Goal: Transaction & Acquisition: Purchase product/service

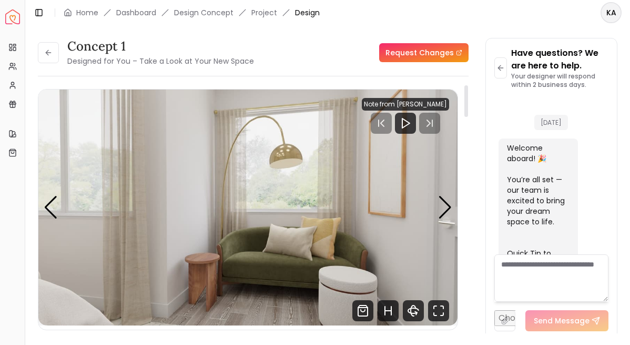
scroll to position [1678, 0]
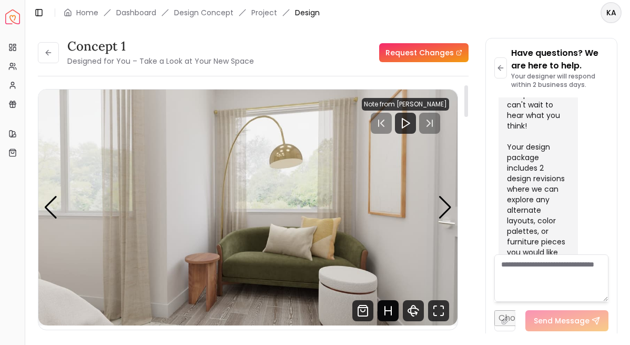
click at [388, 308] on icon "Hotspots Toggle" at bounding box center [388, 310] width 21 height 21
click at [378, 163] on div "4 / 6" at bounding box center [381, 161] width 8 height 8
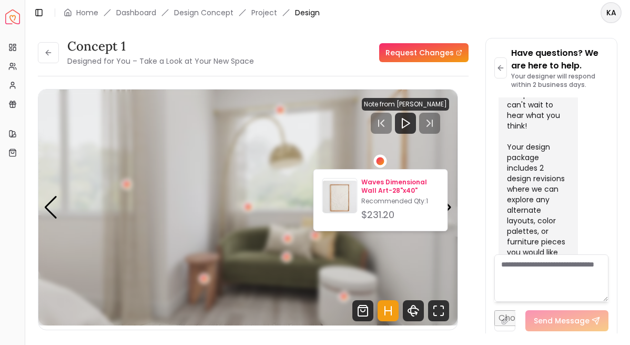
click at [379, 194] on p "Waves Dimensional Wall Art-28"x40"" at bounding box center [399, 186] width 77 height 17
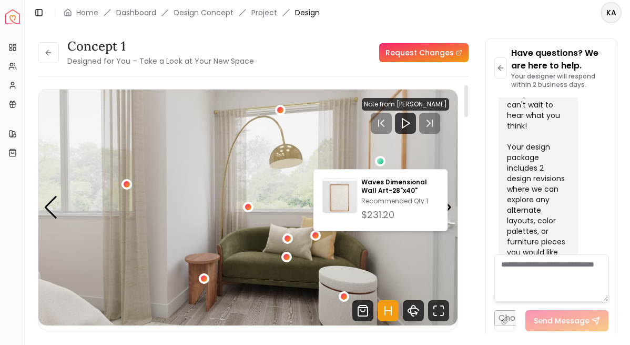
click at [387, 315] on icon "Hotspots Toggle" at bounding box center [388, 310] width 21 height 21
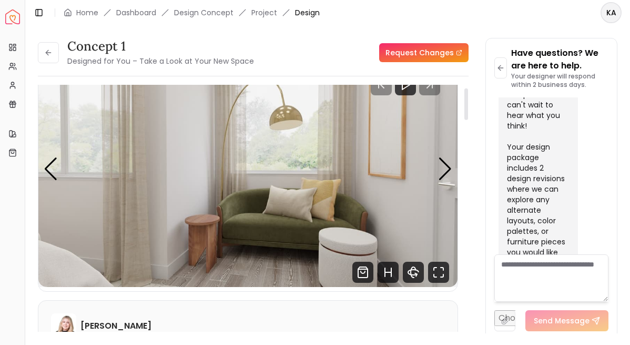
scroll to position [39, 0]
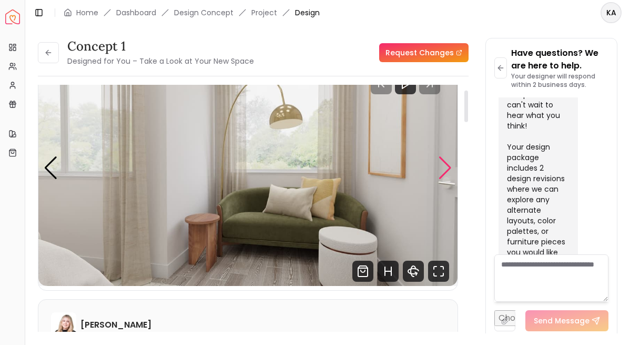
click at [447, 166] on div "Next slide" at bounding box center [445, 167] width 14 height 23
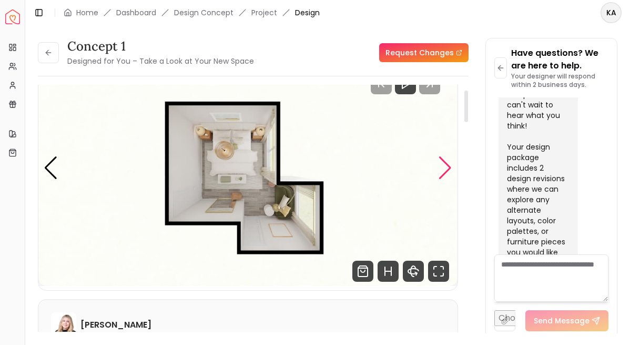
click at [447, 166] on div "Next slide" at bounding box center [445, 167] width 14 height 23
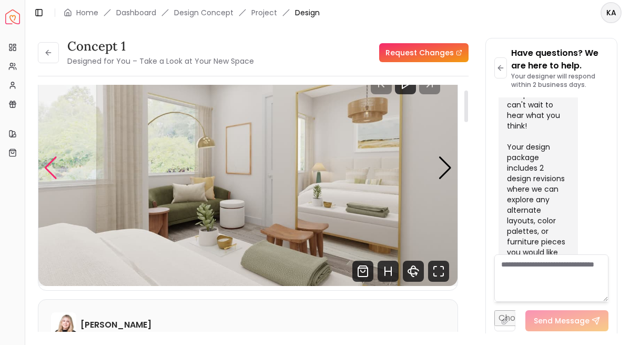
click at [52, 176] on div "Previous slide" at bounding box center [51, 167] width 14 height 23
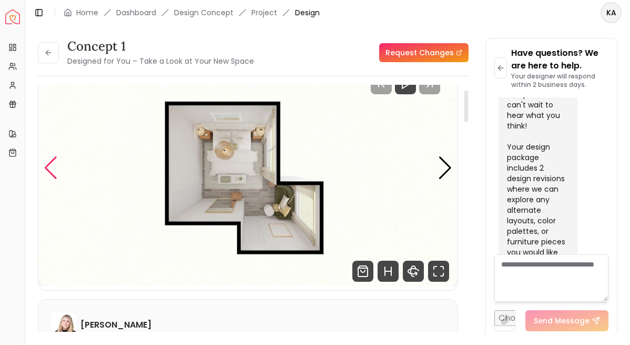
click at [53, 176] on div "Previous slide" at bounding box center [51, 167] width 14 height 23
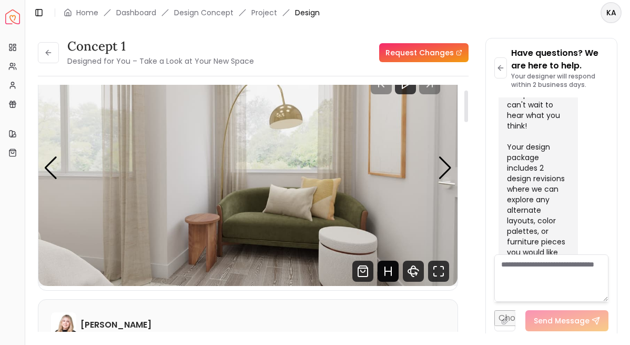
click at [390, 278] on icon "Hotspots Toggle" at bounding box center [388, 270] width 21 height 21
click at [125, 146] on div "4 / 6" at bounding box center [127, 144] width 8 height 8
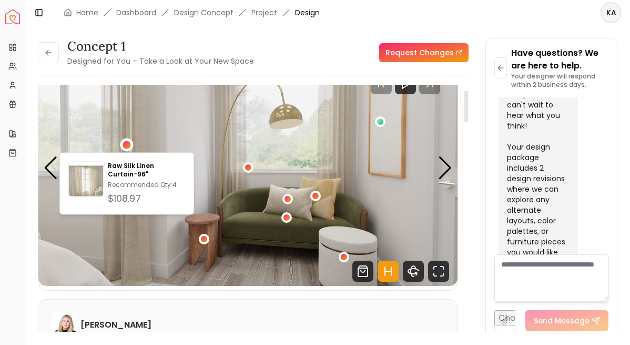
click at [386, 273] on icon "Hotspots Toggle" at bounding box center [388, 270] width 21 height 21
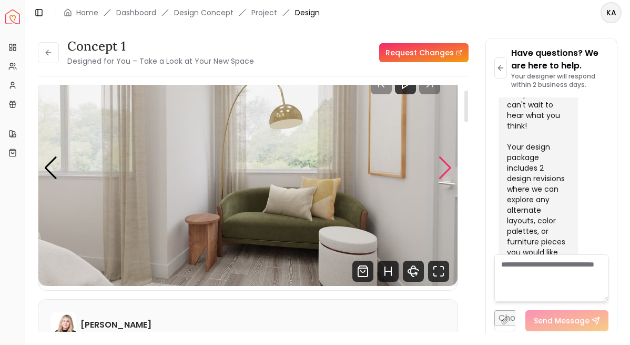
click at [450, 171] on div "Next slide" at bounding box center [445, 167] width 14 height 23
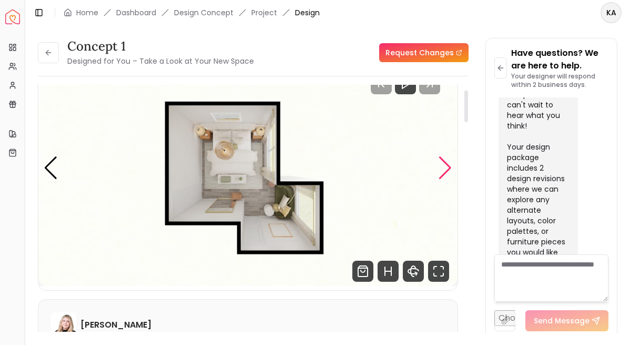
click at [450, 171] on div "Next slide" at bounding box center [445, 167] width 14 height 23
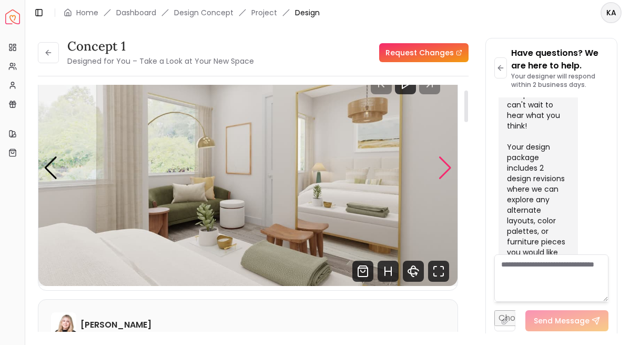
click at [450, 171] on div "Next slide" at bounding box center [445, 167] width 14 height 23
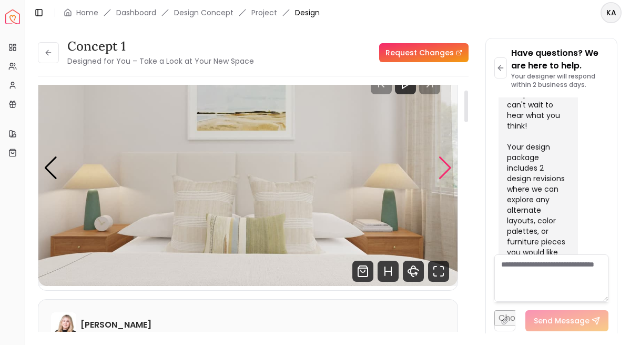
click at [450, 170] on div "Next slide" at bounding box center [445, 167] width 14 height 23
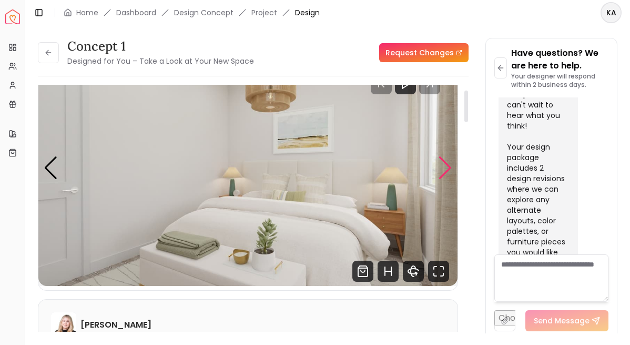
click at [450, 170] on div "Next slide" at bounding box center [445, 167] width 14 height 23
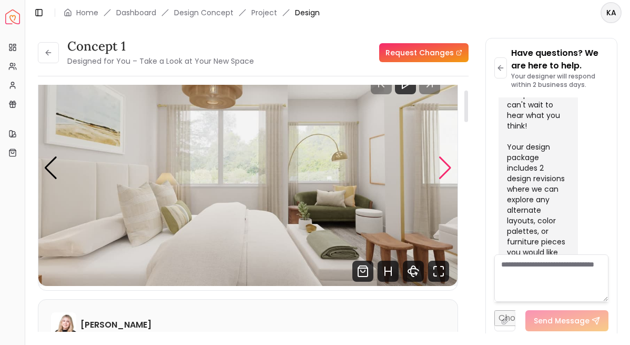
click at [445, 173] on div "Next slide" at bounding box center [445, 167] width 14 height 23
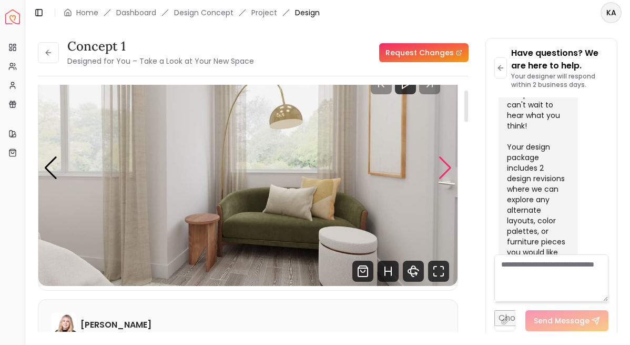
click at [445, 173] on div "Next slide" at bounding box center [445, 167] width 14 height 23
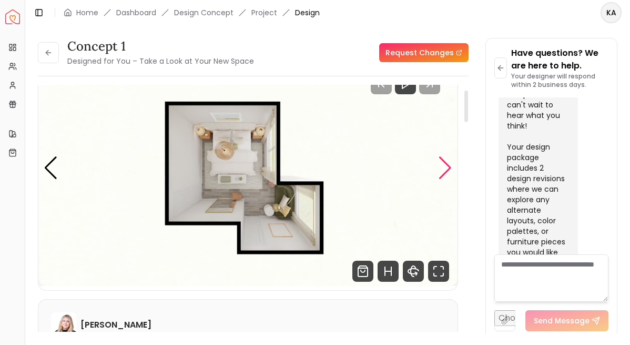
click at [445, 173] on div "Next slide" at bounding box center [445, 167] width 14 height 23
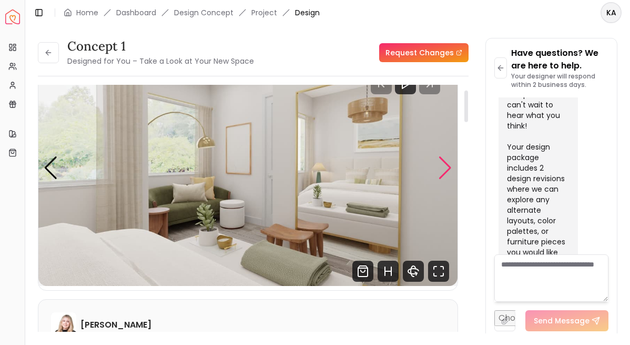
click at [445, 173] on div "Next slide" at bounding box center [445, 167] width 14 height 23
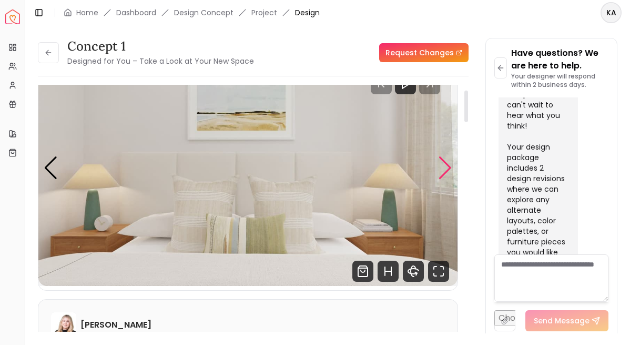
click at [445, 173] on div "Next slide" at bounding box center [445, 167] width 14 height 23
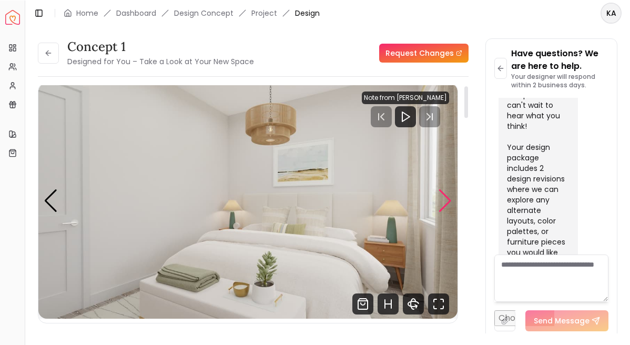
scroll to position [0, 0]
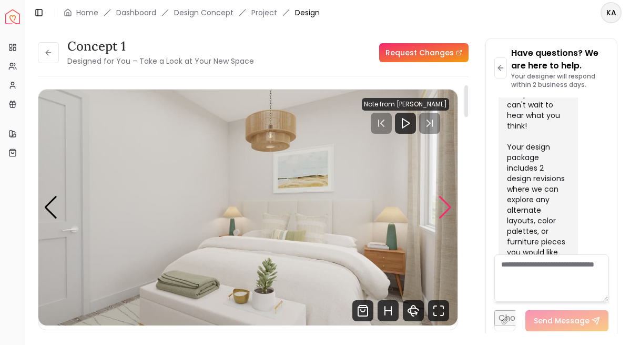
click at [446, 201] on div "Next slide" at bounding box center [445, 207] width 14 height 23
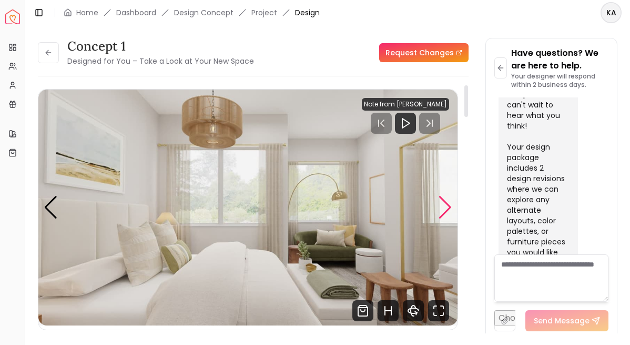
click at [446, 201] on div "Next slide" at bounding box center [445, 207] width 14 height 23
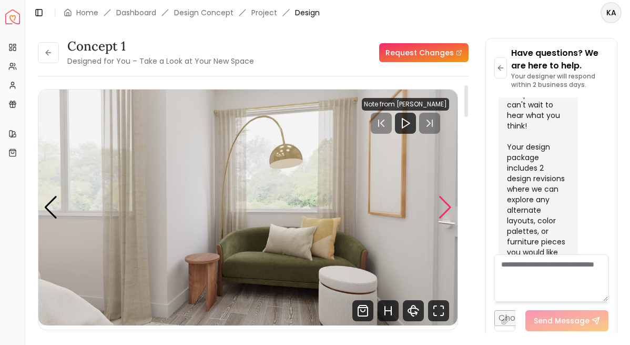
click at [446, 201] on div "Next slide" at bounding box center [445, 207] width 14 height 23
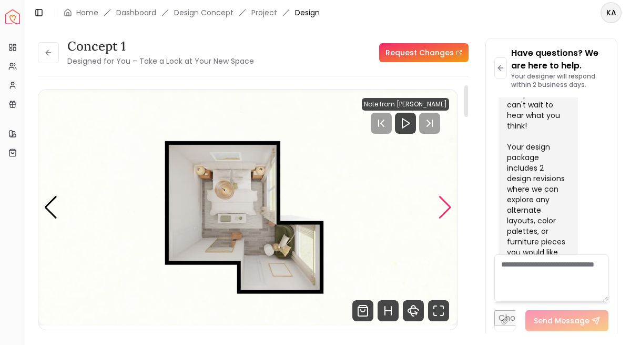
click at [446, 201] on div "Next slide" at bounding box center [445, 207] width 14 height 23
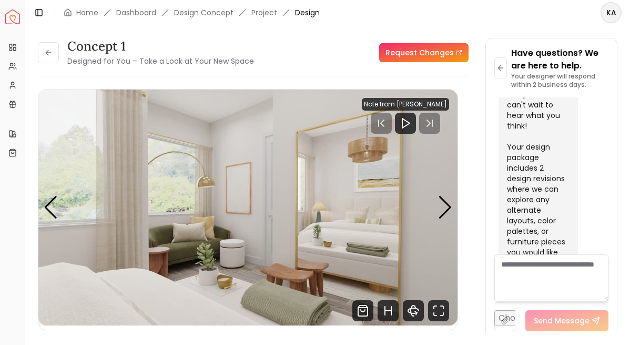
click at [476, 281] on div "concept 1 Designed for You – Take a Look at Your New Space Request Changes conc…" at bounding box center [328, 179] width 580 height 282
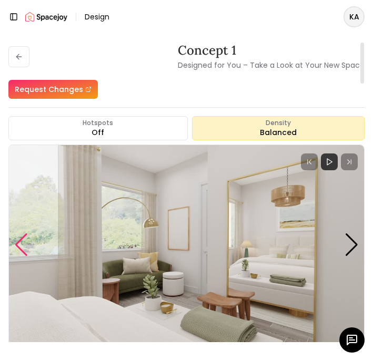
click at [25, 250] on div "Previous slide" at bounding box center [21, 245] width 14 height 23
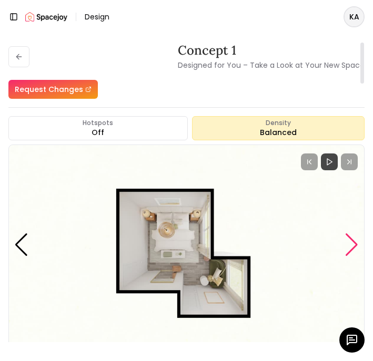
click at [354, 245] on div "Next slide" at bounding box center [352, 245] width 14 height 23
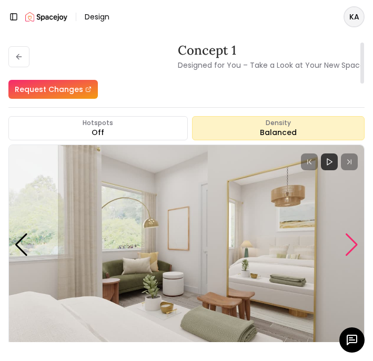
click at [354, 245] on div "Next slide" at bounding box center [352, 245] width 14 height 23
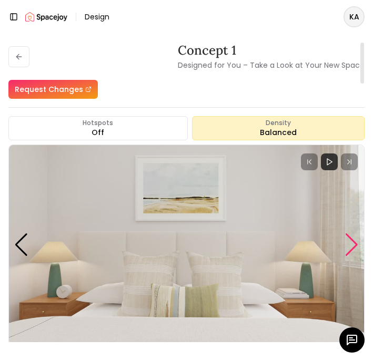
click at [354, 245] on div "Next slide" at bounding box center [352, 245] width 14 height 23
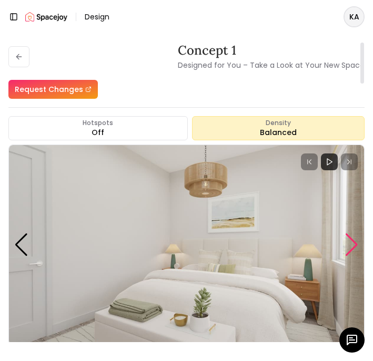
click at [354, 244] on div "Next slide" at bounding box center [352, 245] width 14 height 23
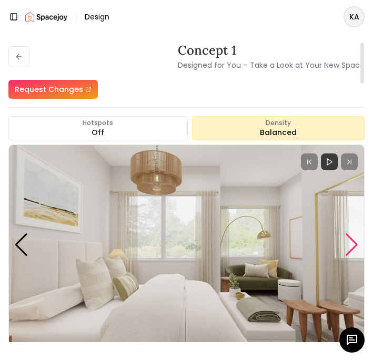
click at [350, 239] on div "Next slide" at bounding box center [352, 245] width 14 height 23
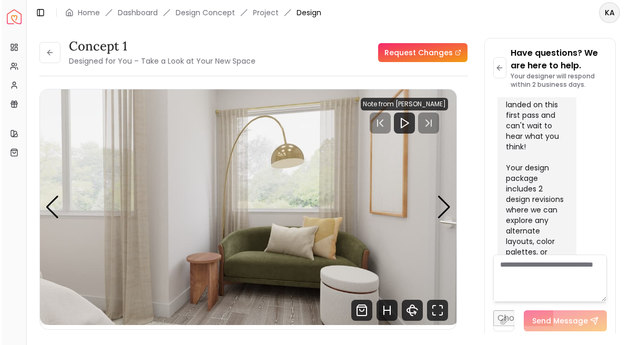
scroll to position [1668, 0]
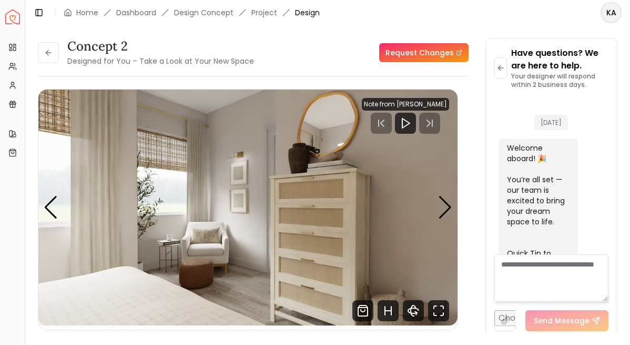
scroll to position [1678, 0]
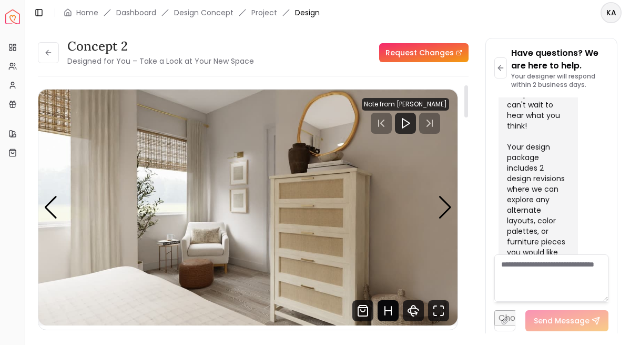
click at [388, 309] on icon "Hotspots Toggle" at bounding box center [388, 310] width 21 height 21
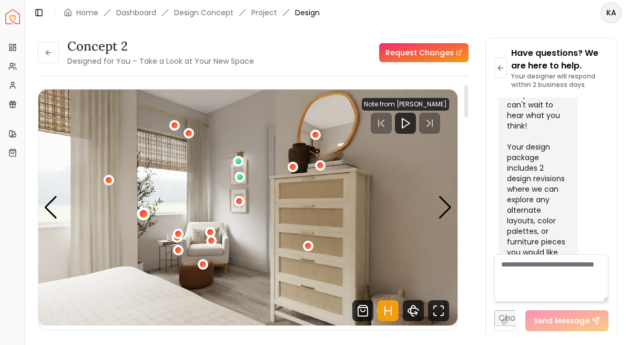
click at [143, 214] on div "4 / 6" at bounding box center [144, 213] width 8 height 8
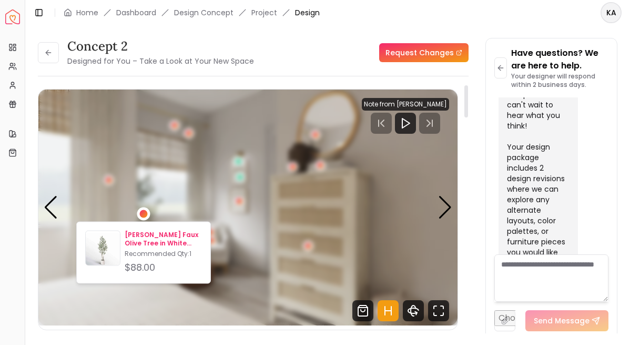
click at [147, 235] on p "[PERSON_NAME] Faux Olive Tree in White Planter" at bounding box center [163, 238] width 77 height 17
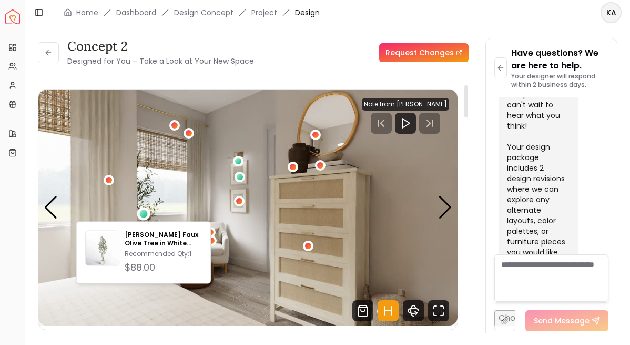
click at [380, 310] on icon "Hotspots Toggle" at bounding box center [388, 310] width 21 height 21
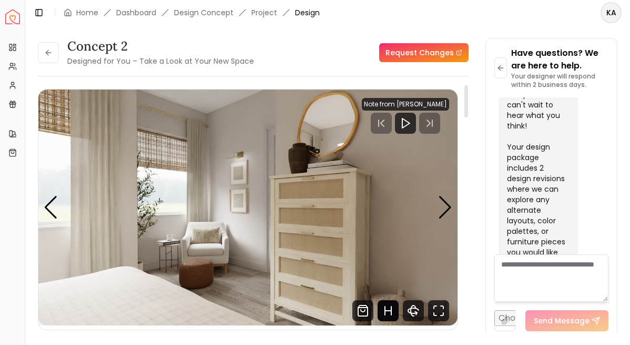
click at [391, 316] on icon "Hotspots Toggle" at bounding box center [388, 310] width 21 height 21
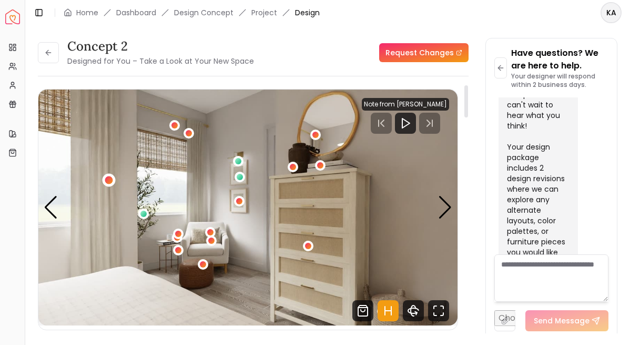
click at [105, 181] on div "4 / 6" at bounding box center [109, 180] width 8 height 8
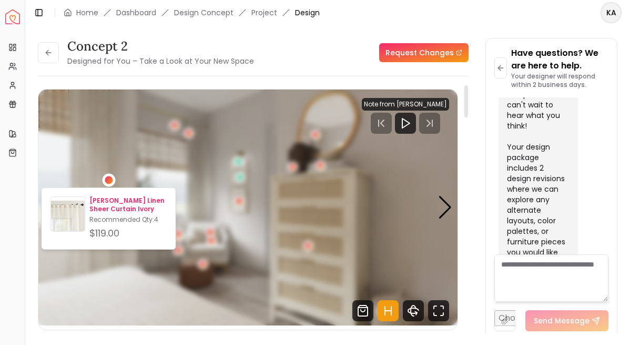
click at [105, 211] on p "[PERSON_NAME] Linen Sheer Curtain Ivory" at bounding box center [127, 204] width 77 height 17
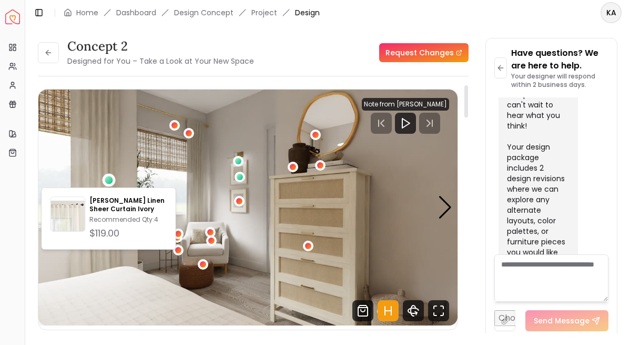
click at [391, 317] on icon "Hotspots Toggle" at bounding box center [388, 310] width 21 height 21
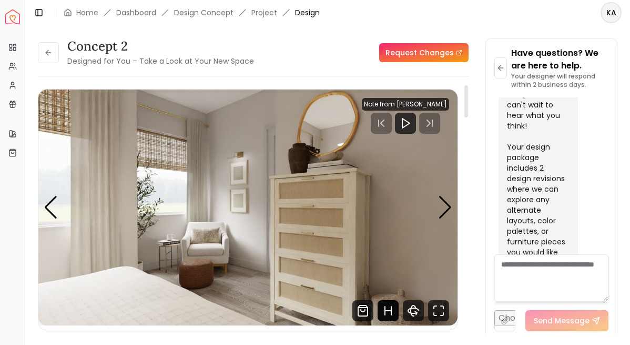
click at [387, 312] on icon "Hotspots Toggle" at bounding box center [388, 310] width 21 height 21
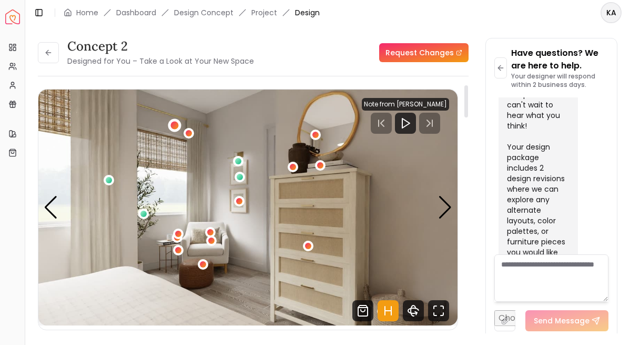
click at [174, 126] on div "4 / 6" at bounding box center [175, 125] width 8 height 8
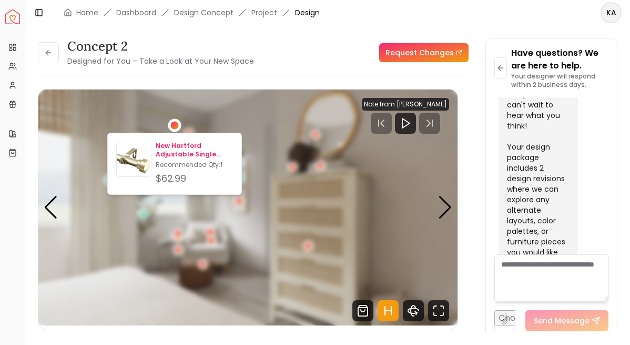
click at [169, 146] on p "New Hartford Adjustable Single Curtain Rod 48''-84''" at bounding box center [194, 150] width 77 height 17
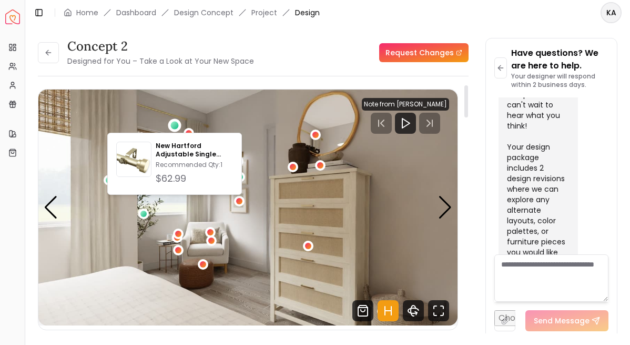
click at [387, 307] on icon "Hotspots Toggle" at bounding box center [388, 310] width 21 height 21
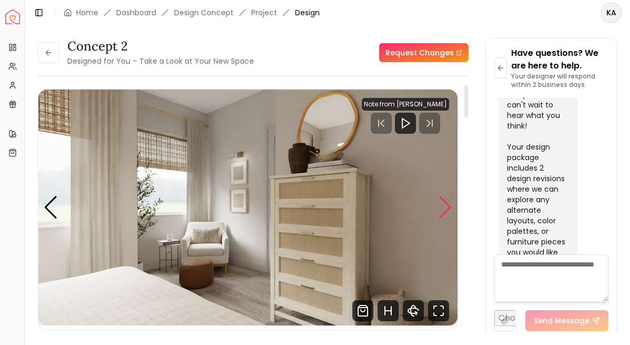
click at [448, 207] on div "Next slide" at bounding box center [445, 207] width 14 height 23
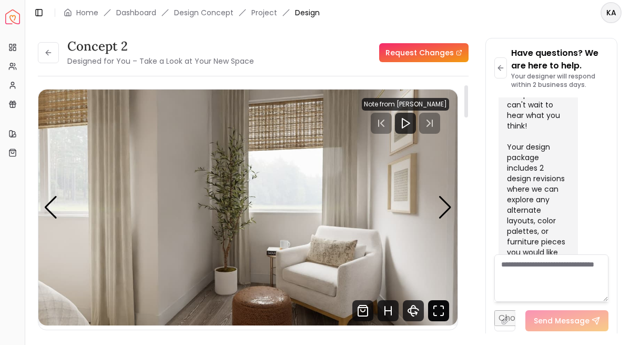
click at [445, 307] on icon "Fullscreen" at bounding box center [438, 310] width 21 height 21
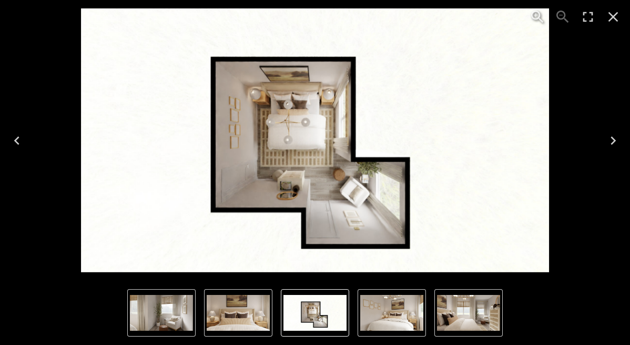
click at [447, 308] on img "3 of 6" at bounding box center [468, 313] width 63 height 36
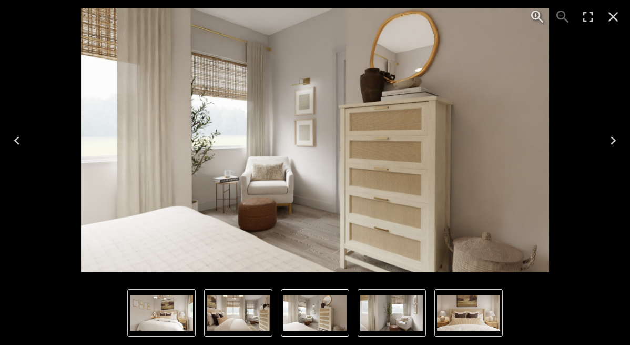
click at [3, 76] on div "4 of 6" at bounding box center [315, 140] width 630 height 280
